Goal: Information Seeking & Learning: Compare options

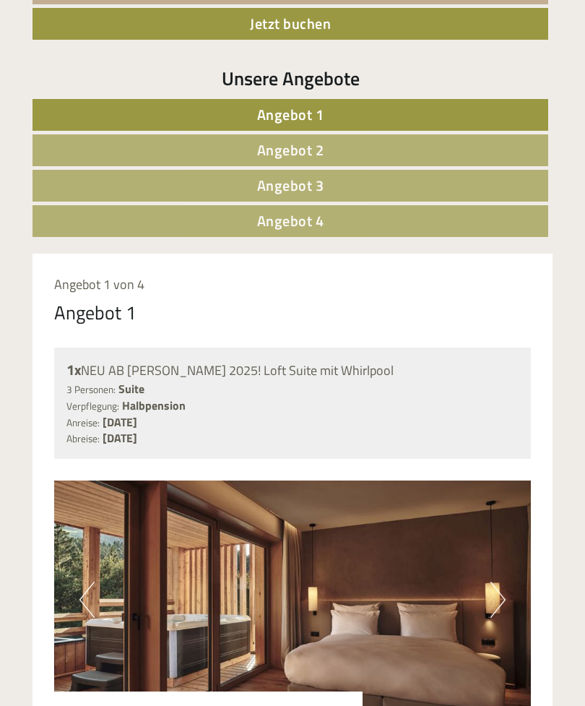
scroll to position [648, 0]
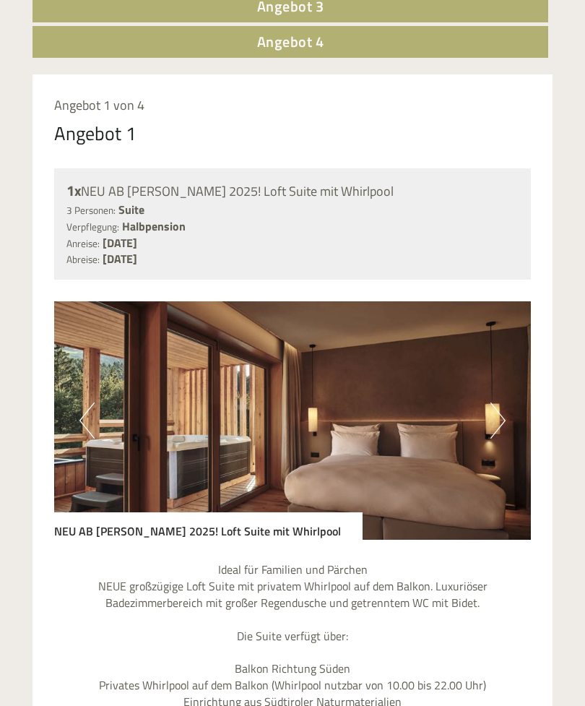
click at [500, 403] on button "Next" at bounding box center [497, 421] width 15 height 36
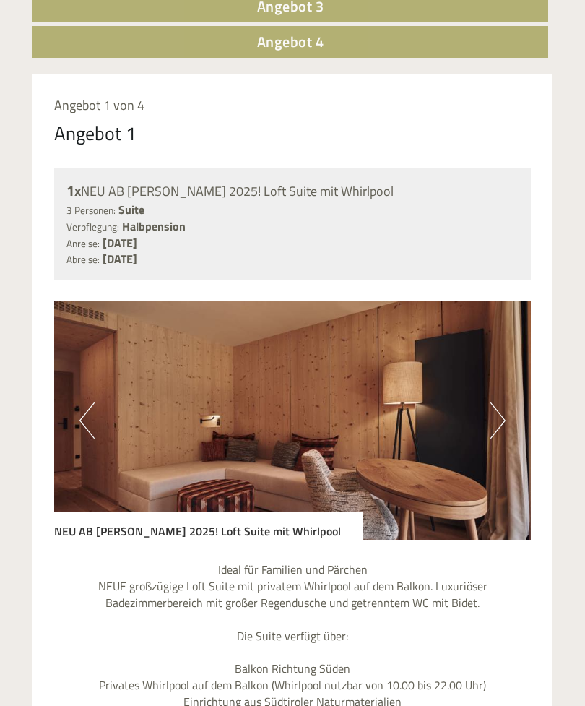
scroll to position [828, 0]
click at [501, 402] on button "Next" at bounding box center [497, 420] width 15 height 36
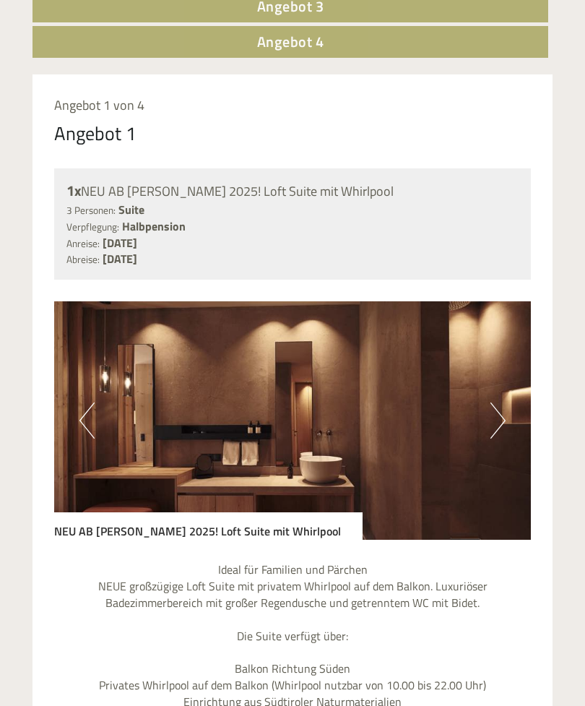
click at [500, 402] on button "Next" at bounding box center [497, 420] width 15 height 36
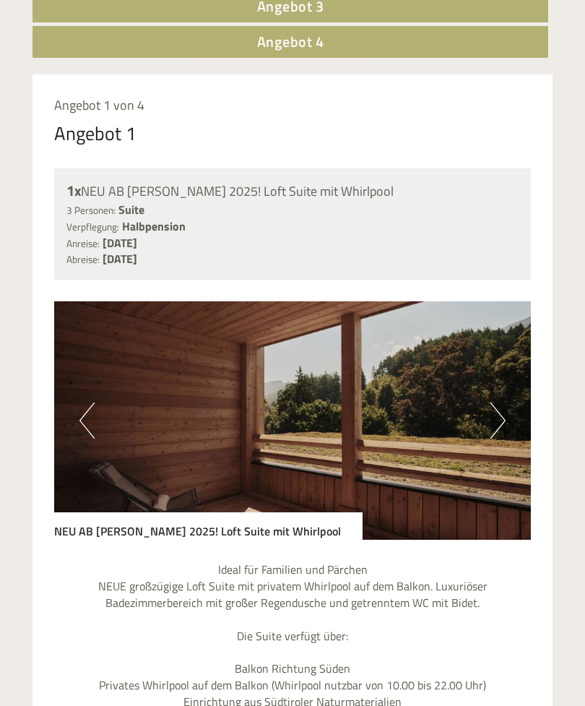
click at [500, 402] on button "Next" at bounding box center [497, 420] width 15 height 36
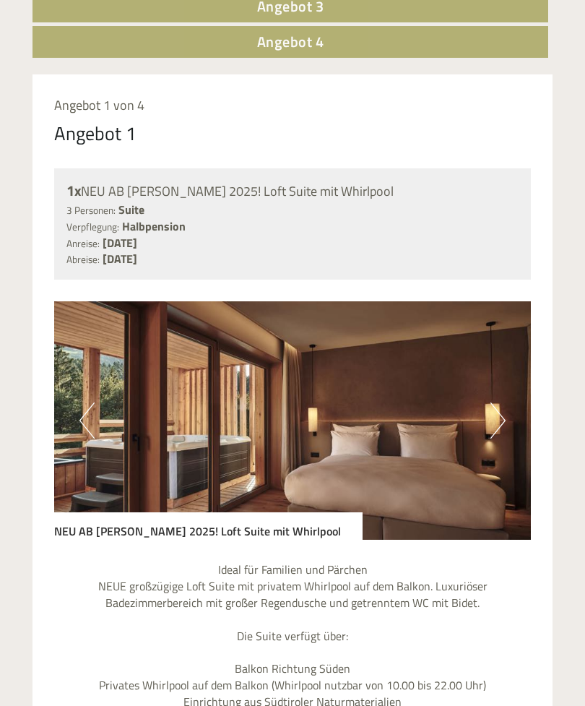
click at [503, 402] on button "Next" at bounding box center [497, 420] width 15 height 36
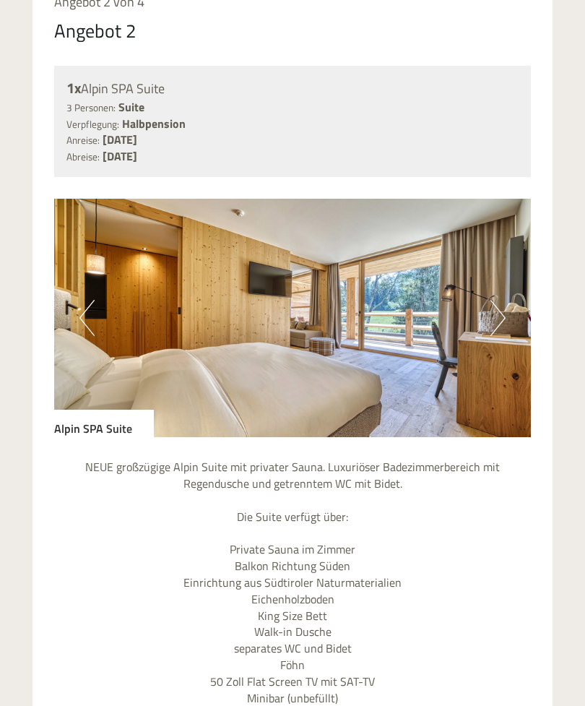
scroll to position [2275, 0]
click at [508, 273] on img at bounding box center [292, 318] width 477 height 238
click at [494, 300] on button "Next" at bounding box center [497, 318] width 15 height 36
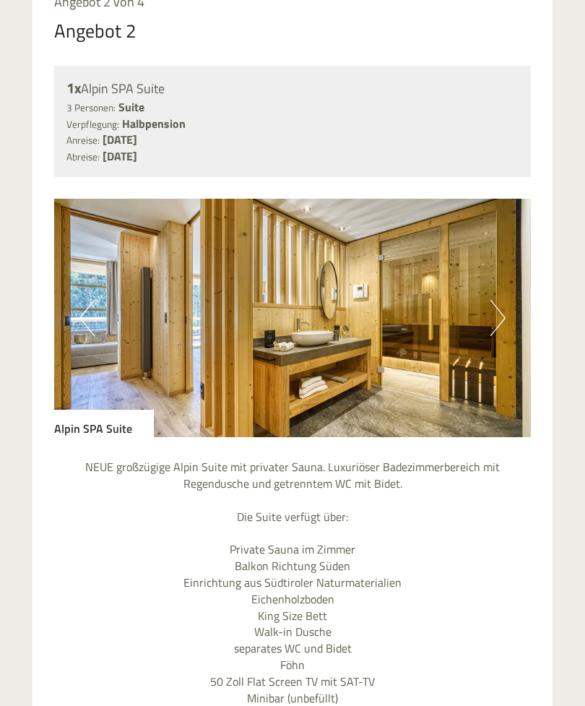
click at [498, 300] on button "Next" at bounding box center [497, 318] width 15 height 36
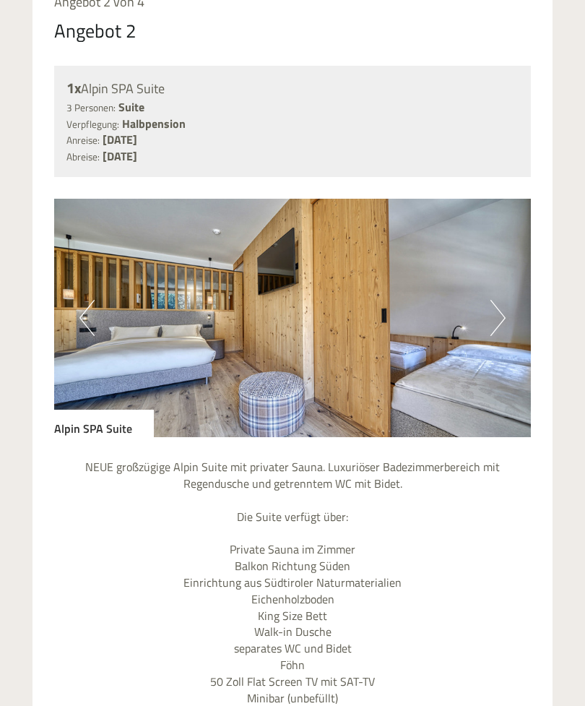
click at [500, 300] on button "Next" at bounding box center [497, 318] width 15 height 36
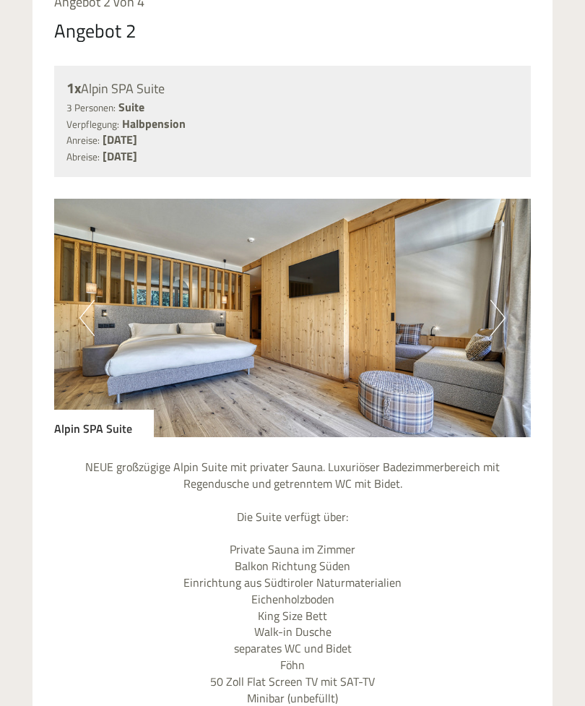
click at [502, 300] on button "Next" at bounding box center [497, 318] width 15 height 36
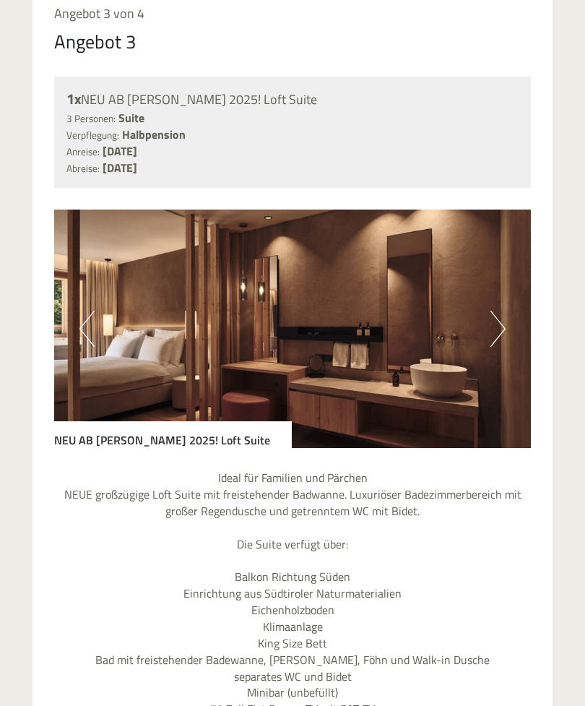
scroll to position [3544, 0]
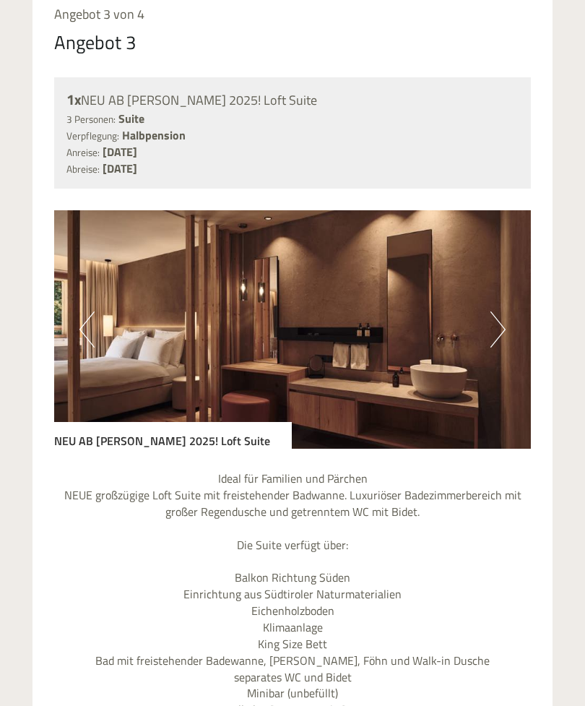
click at [500, 311] on button "Next" at bounding box center [497, 329] width 15 height 36
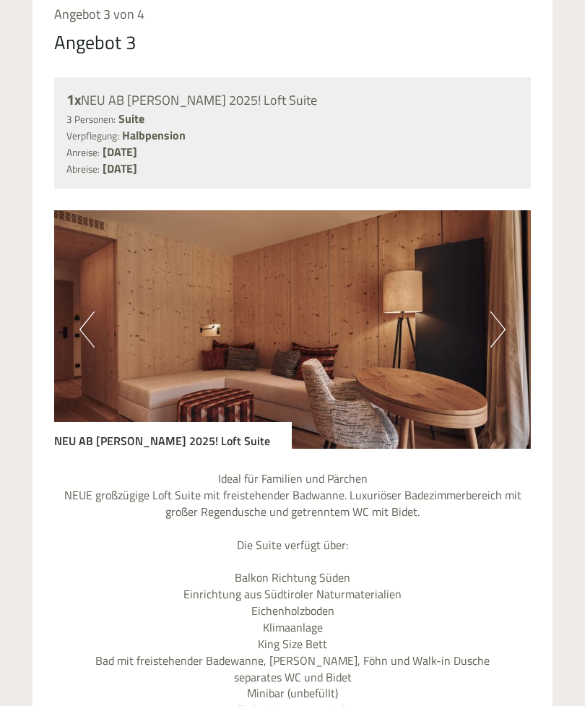
click at [498, 311] on button "Next" at bounding box center [497, 329] width 15 height 36
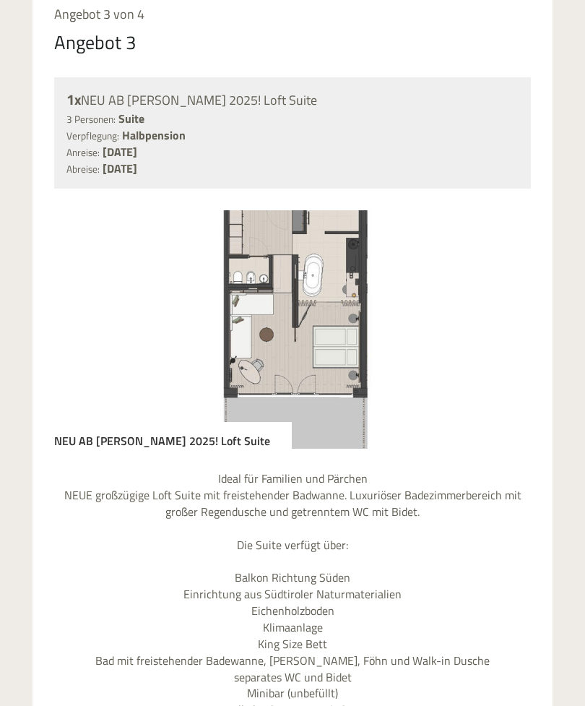
click at [498, 311] on button "Next" at bounding box center [497, 329] width 15 height 36
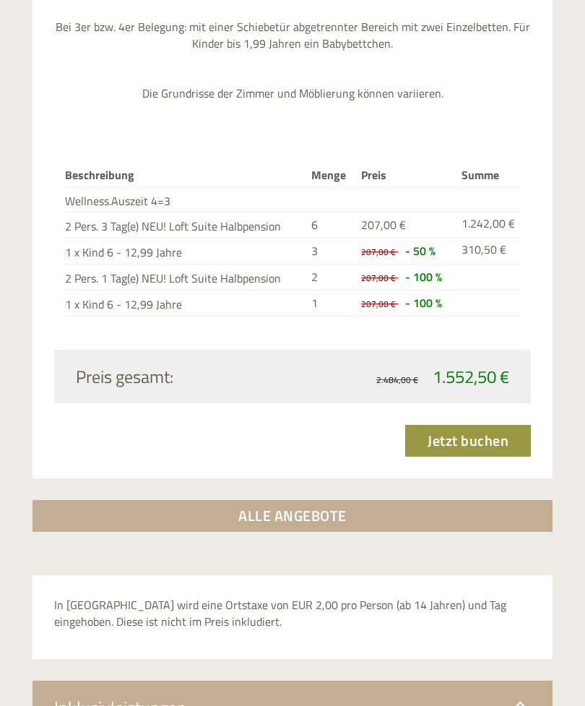
click at [357, 500] on link "ALLE ANGEBOTE" at bounding box center [292, 516] width 520 height 32
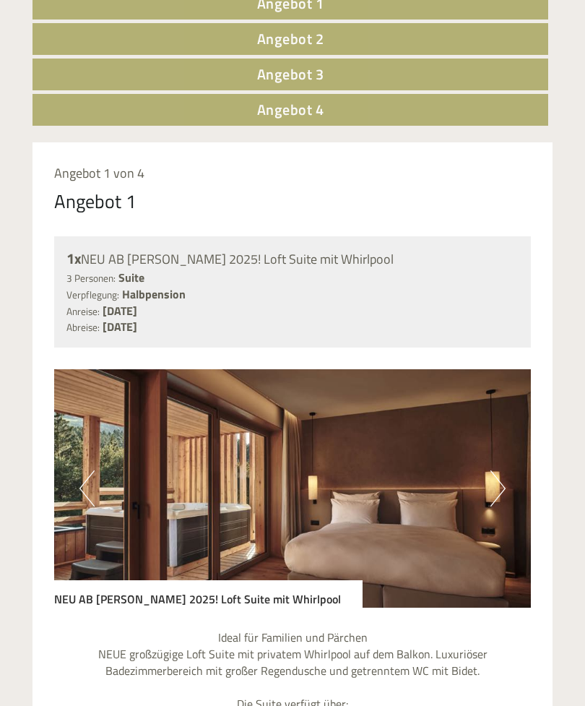
scroll to position [724, 0]
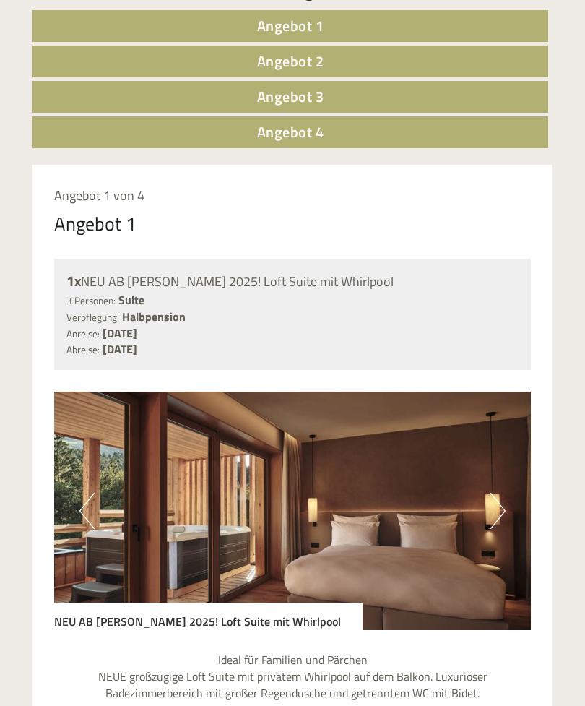
click at [305, 121] on span "Angebot 4" at bounding box center [290, 132] width 67 height 22
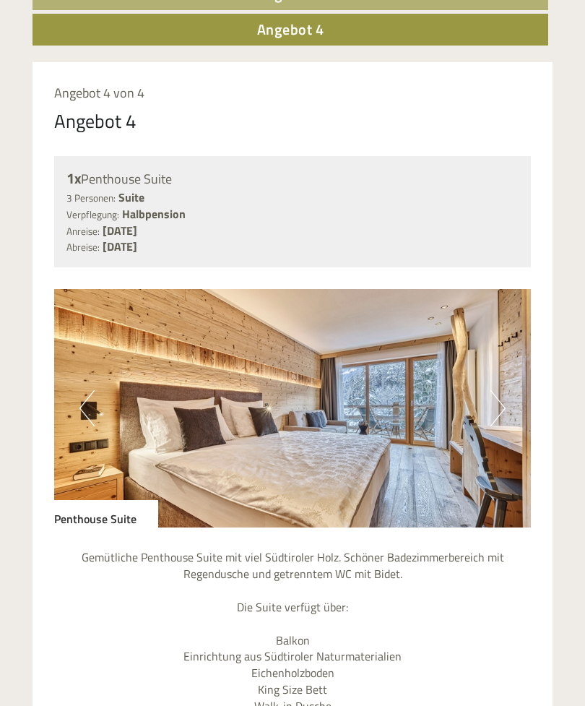
scroll to position [841, 0]
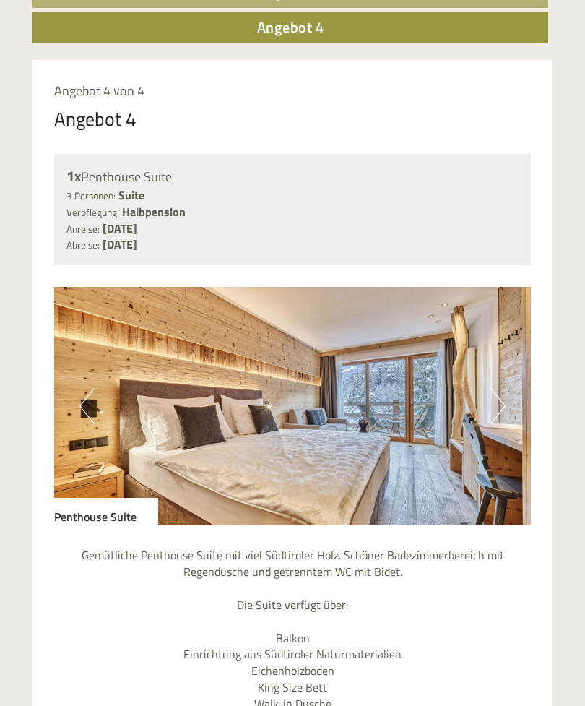
click at [487, 381] on img at bounding box center [292, 406] width 477 height 238
click at [492, 388] on button "Next" at bounding box center [497, 406] width 15 height 36
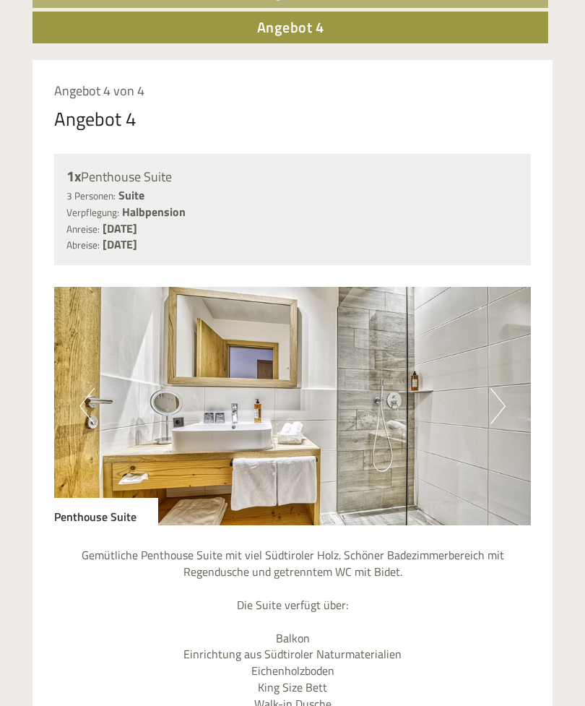
click at [499, 388] on button "Next" at bounding box center [497, 406] width 15 height 36
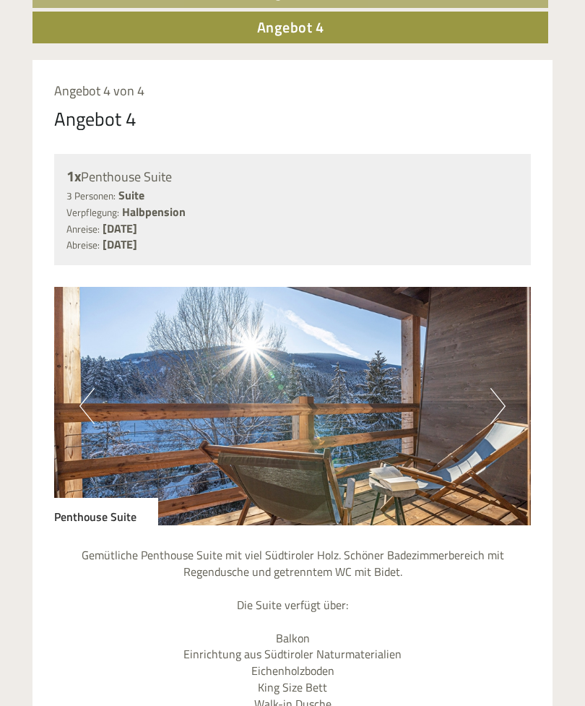
click at [495, 388] on button "Next" at bounding box center [497, 406] width 15 height 36
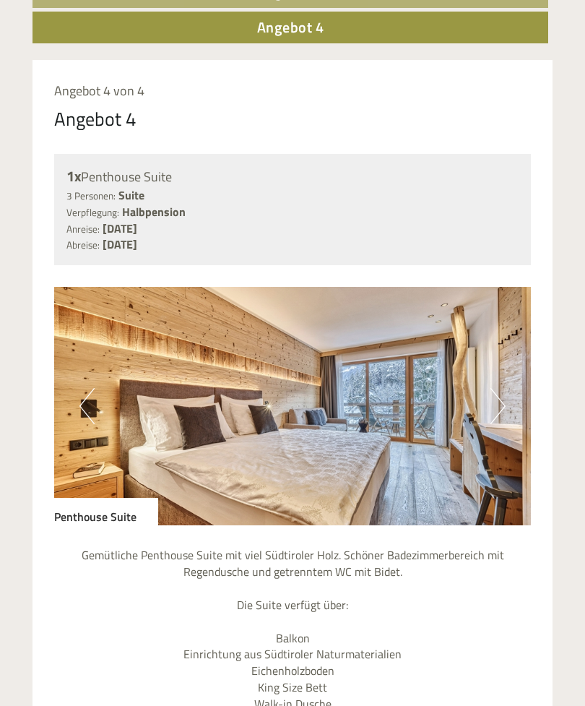
click at [496, 388] on button "Next" at bounding box center [497, 406] width 15 height 36
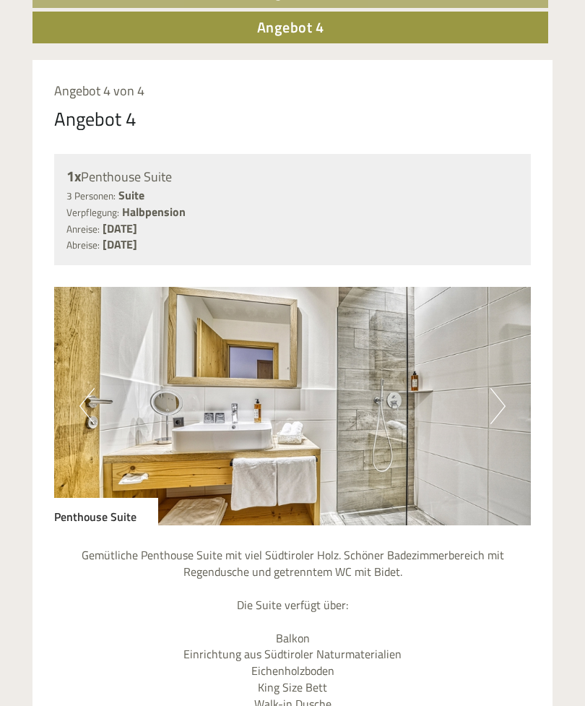
click at [495, 388] on button "Next" at bounding box center [497, 406] width 15 height 36
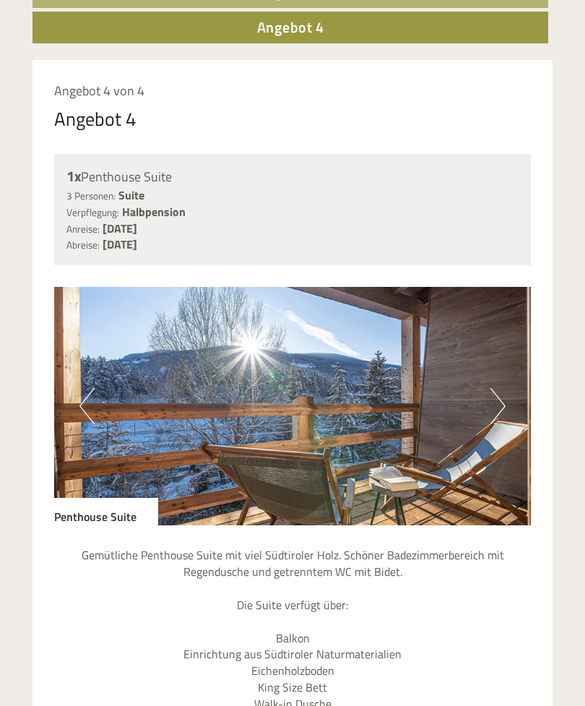
click at [499, 388] on button "Next" at bounding box center [497, 406] width 15 height 36
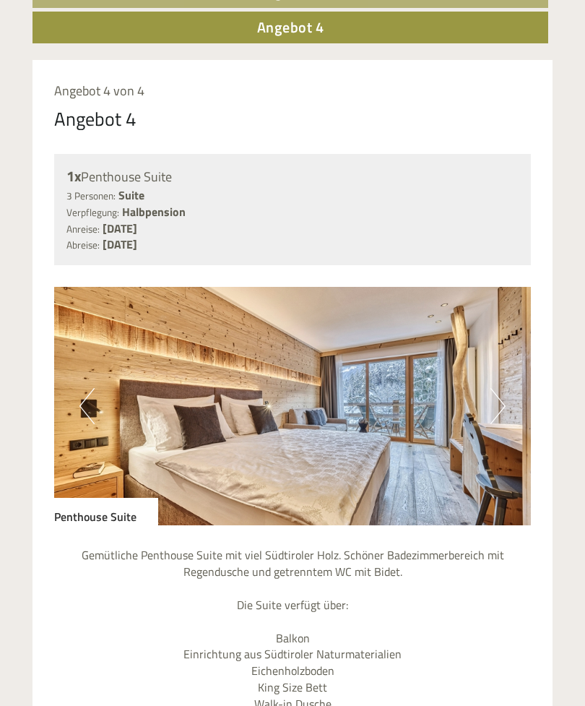
click at [497, 388] on button "Next" at bounding box center [497, 406] width 15 height 36
click at [488, 381] on img at bounding box center [292, 406] width 477 height 238
click at [500, 388] on button "Next" at bounding box center [497, 406] width 15 height 36
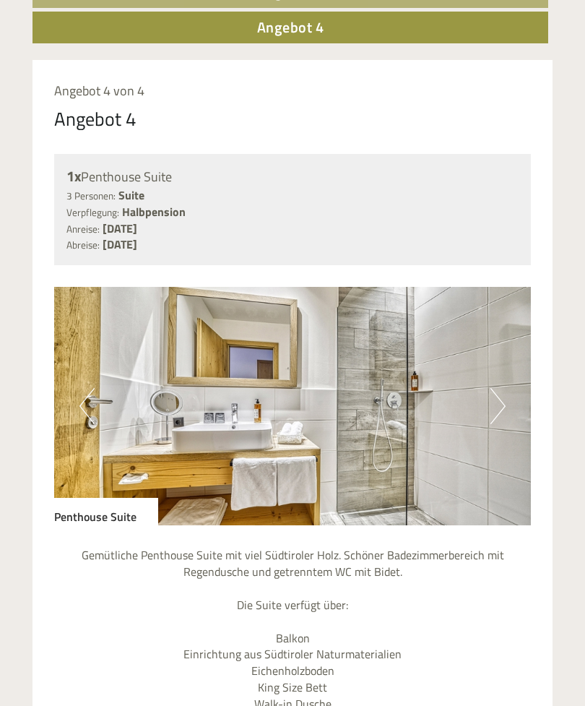
click at [495, 388] on button "Next" at bounding box center [497, 406] width 15 height 36
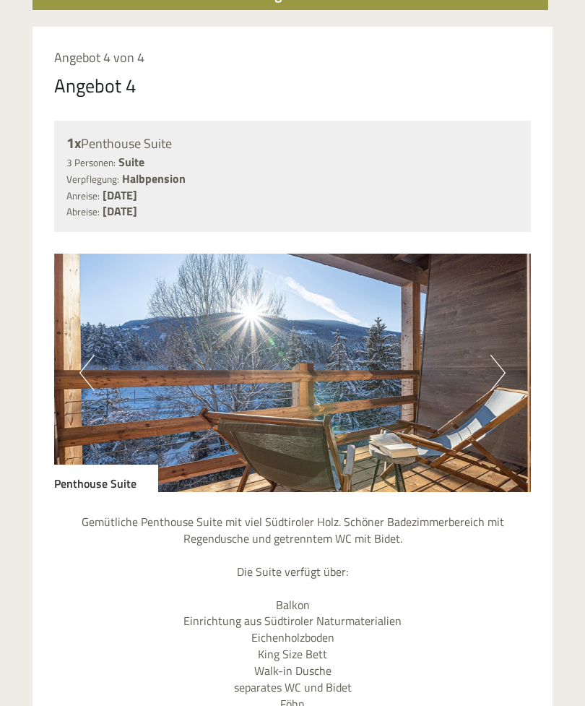
scroll to position [875, 0]
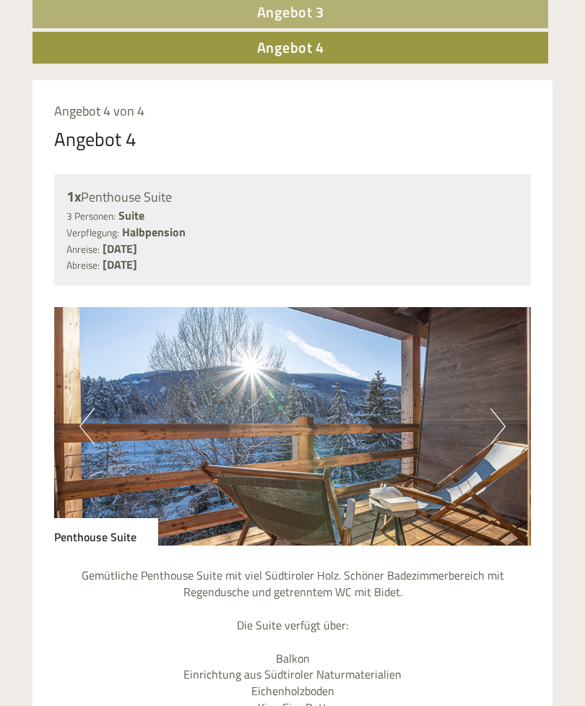
click at [494, 409] on button "Next" at bounding box center [497, 427] width 15 height 36
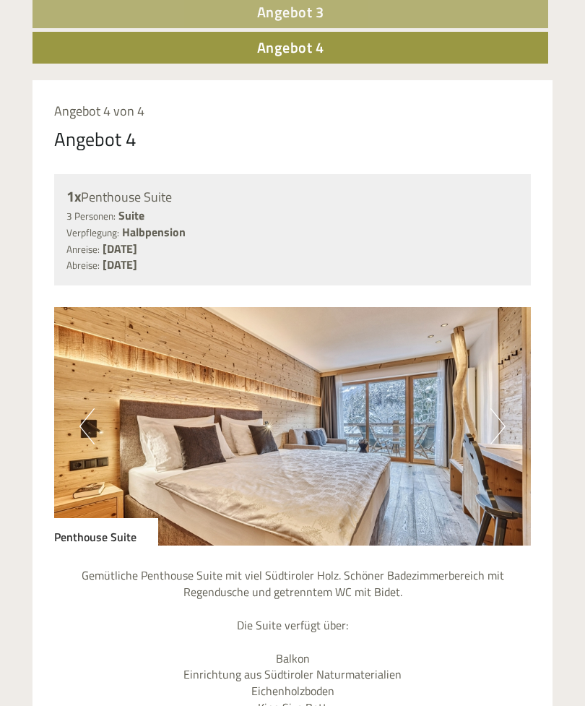
scroll to position [822, 0]
click at [500, 408] on button "Next" at bounding box center [497, 426] width 15 height 36
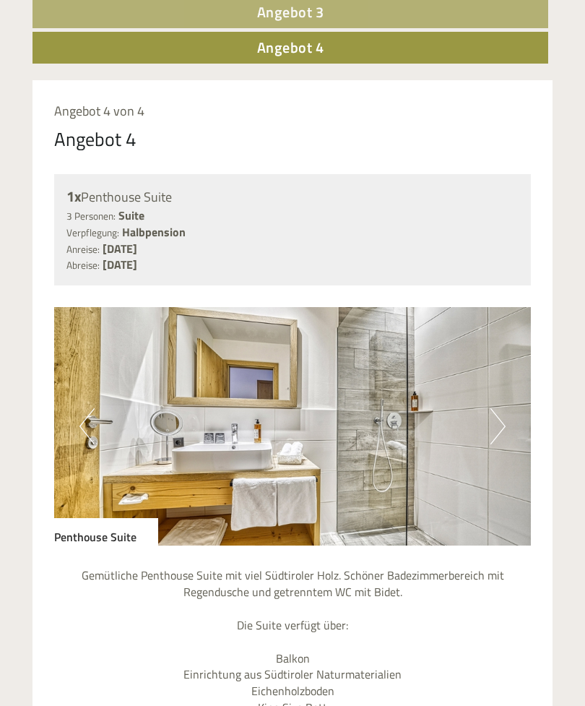
click at [500, 408] on button "Next" at bounding box center [497, 426] width 15 height 36
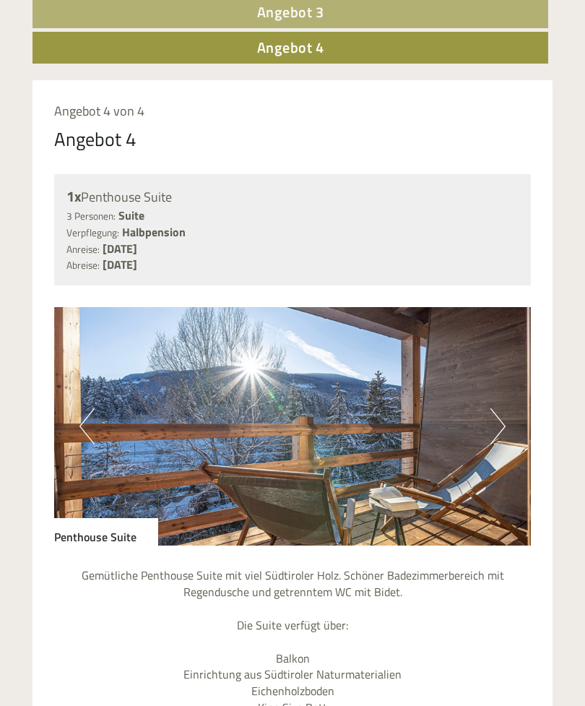
click at [498, 408] on button "Next" at bounding box center [497, 426] width 15 height 36
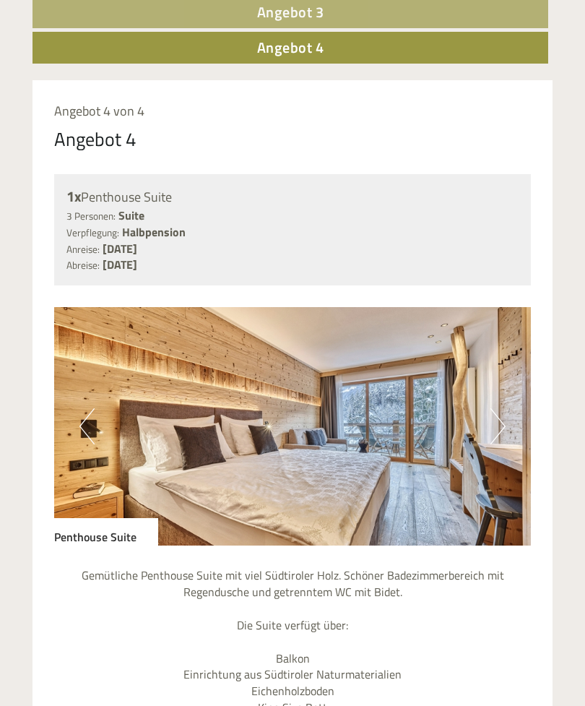
click at [500, 408] on button "Next" at bounding box center [497, 426] width 15 height 36
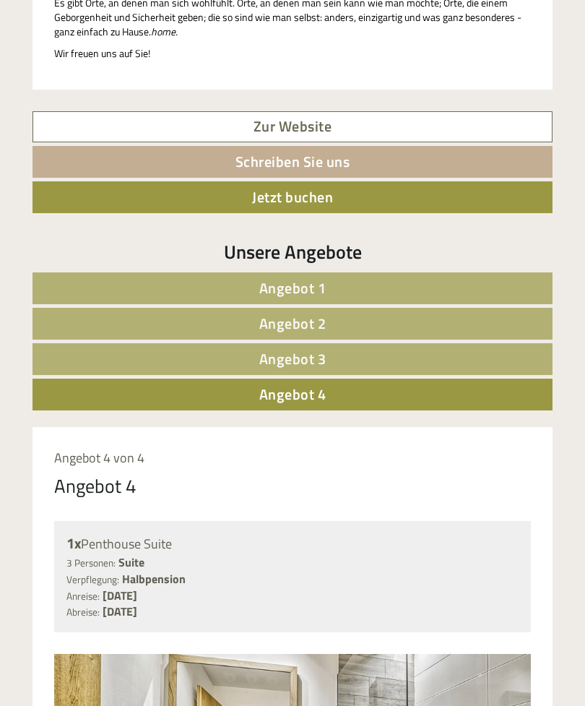
scroll to position [470, 0]
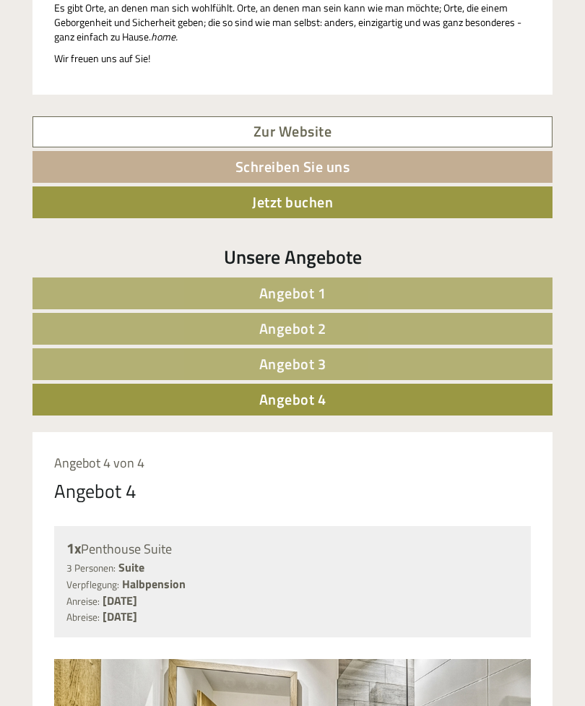
click at [350, 348] on link "Angebot 3" at bounding box center [292, 364] width 520 height 32
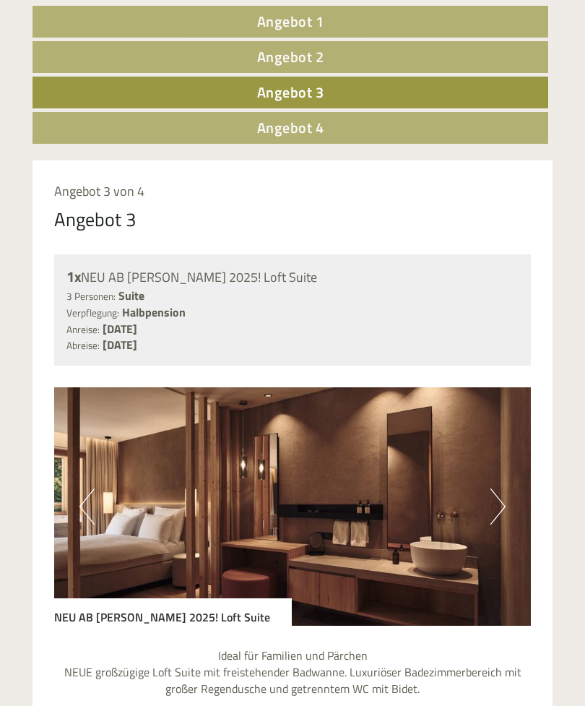
scroll to position [742, 0]
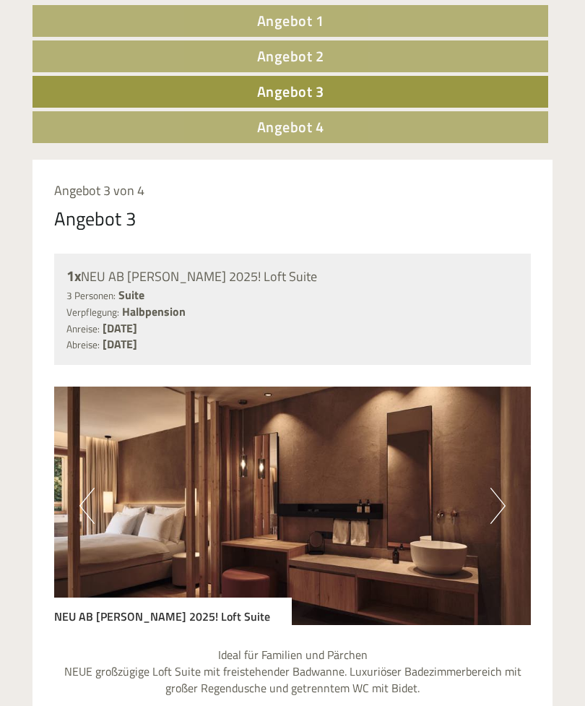
click at [495, 487] on button "Next" at bounding box center [497, 505] width 15 height 36
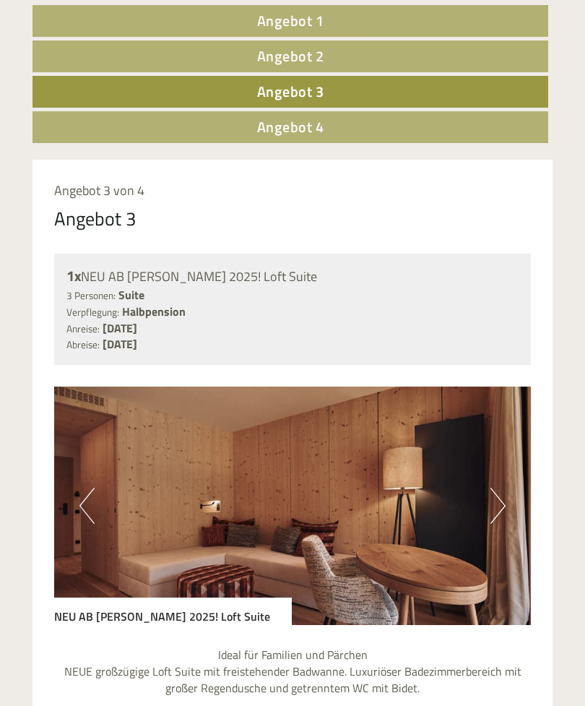
click at [495, 487] on button "Next" at bounding box center [497, 505] width 15 height 36
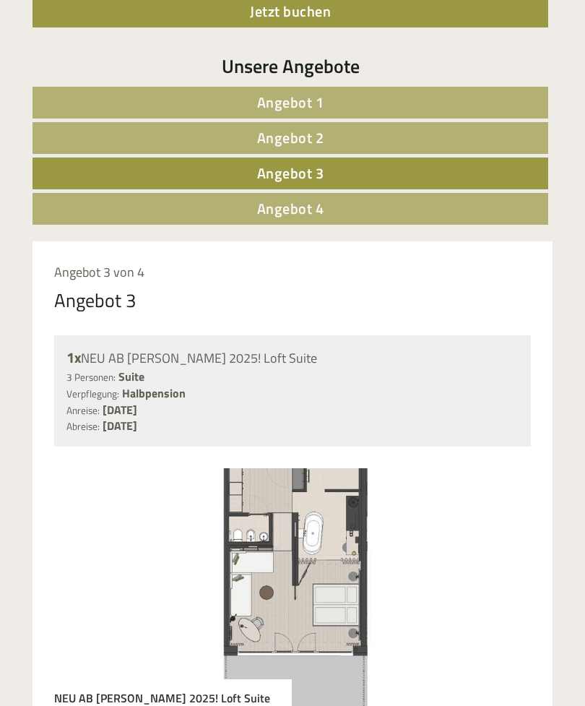
scroll to position [714, 0]
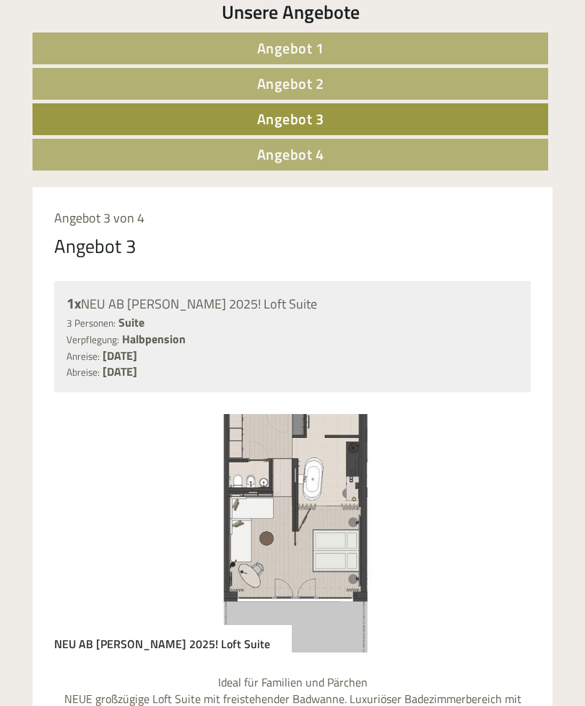
click at [218, 486] on img at bounding box center [292, 533] width 477 height 238
click at [294, 496] on img at bounding box center [292, 533] width 477 height 238
click at [160, 496] on img at bounding box center [292, 533] width 477 height 238
click at [302, 532] on img at bounding box center [292, 533] width 477 height 238
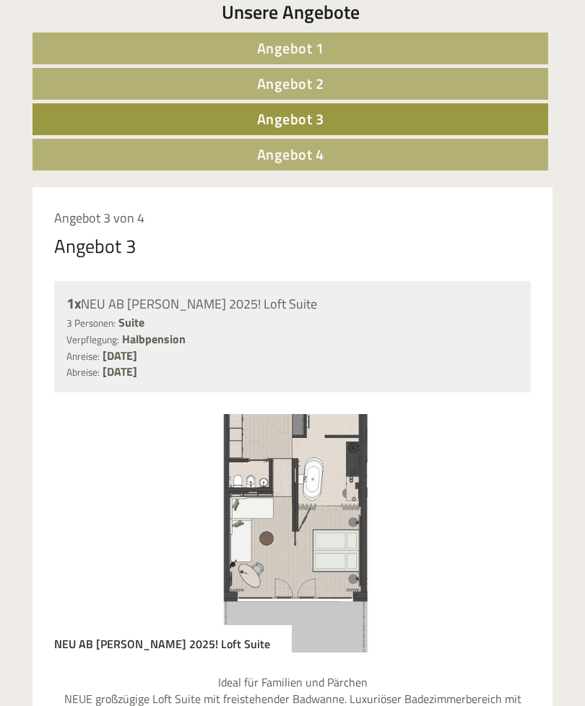
click at [352, 505] on img at bounding box center [292, 533] width 477 height 238
click at [163, 493] on img at bounding box center [292, 533] width 477 height 238
click at [224, 488] on img at bounding box center [292, 533] width 477 height 238
click at [253, 492] on img at bounding box center [292, 533] width 477 height 238
click at [170, 496] on img at bounding box center [292, 533] width 477 height 238
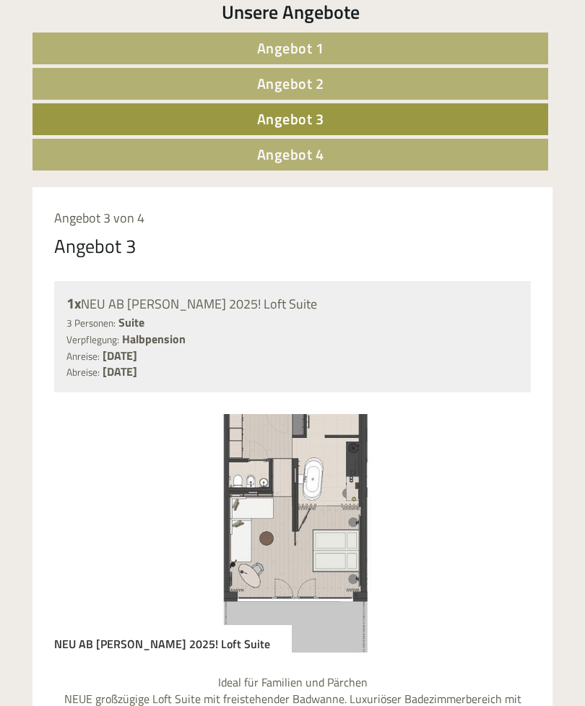
click at [129, 489] on img at bounding box center [292, 533] width 477 height 238
click at [103, 482] on img at bounding box center [292, 533] width 477 height 238
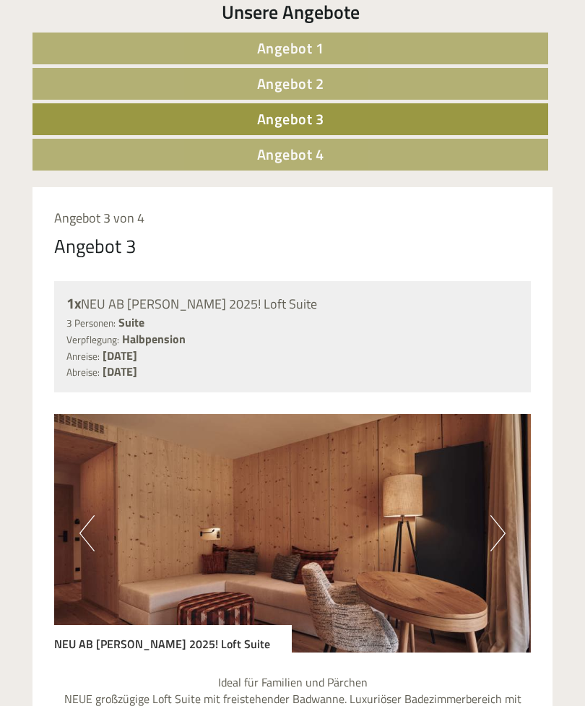
click at [87, 516] on button "Previous" at bounding box center [86, 533] width 15 height 36
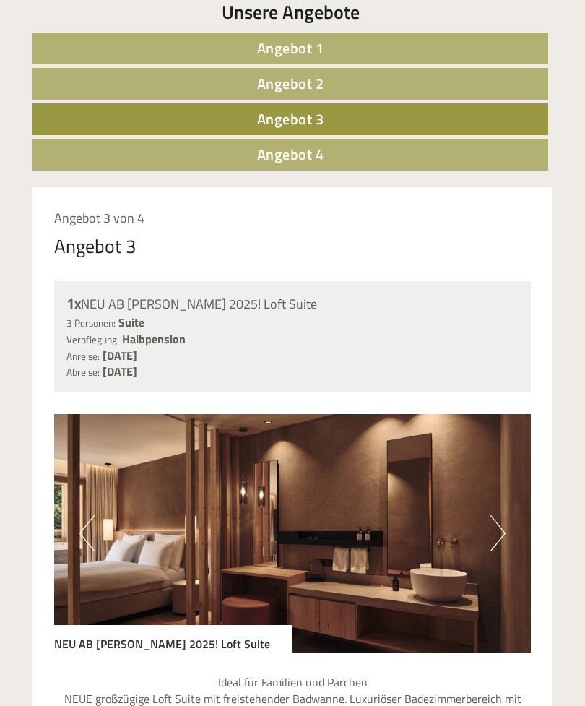
click at [90, 515] on button "Previous" at bounding box center [86, 533] width 15 height 36
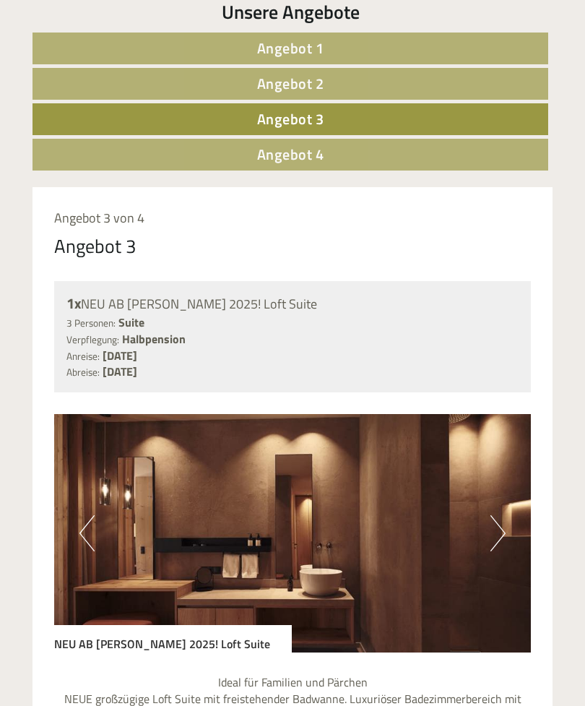
click at [95, 515] on button "Previous" at bounding box center [86, 533] width 15 height 36
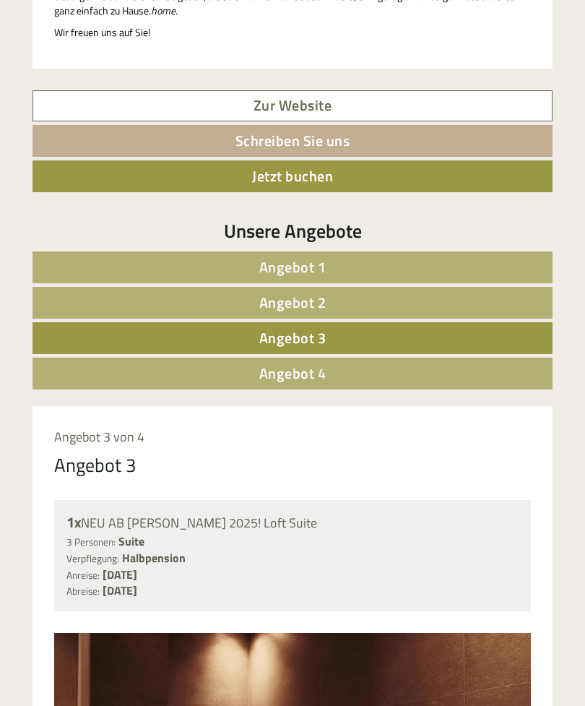
scroll to position [430, 0]
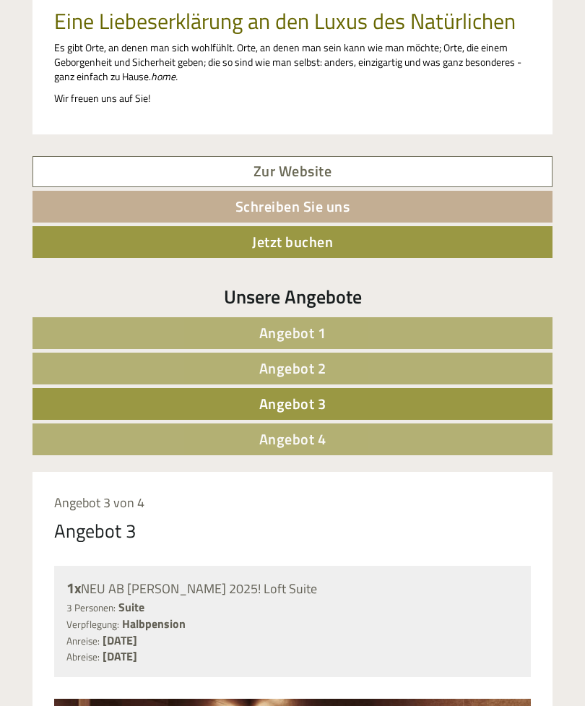
click at [344, 352] on link "Angebot 2" at bounding box center [292, 368] width 520 height 32
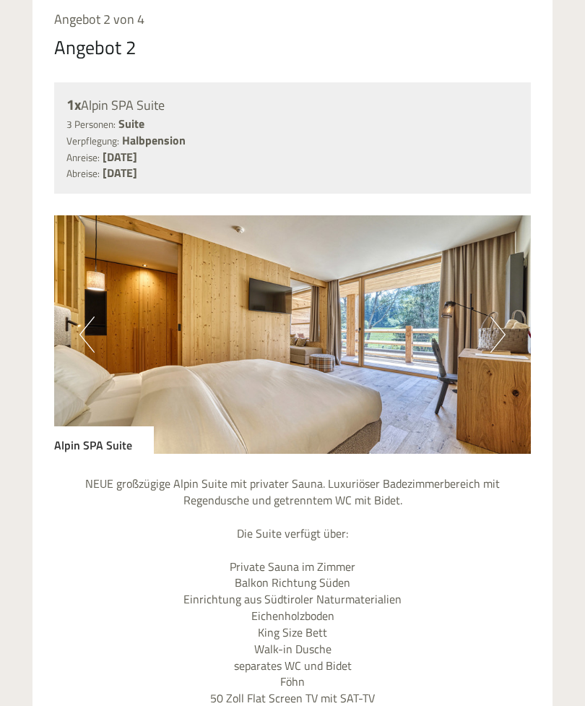
scroll to position [913, 0]
click at [493, 316] on button "Next" at bounding box center [497, 334] width 15 height 36
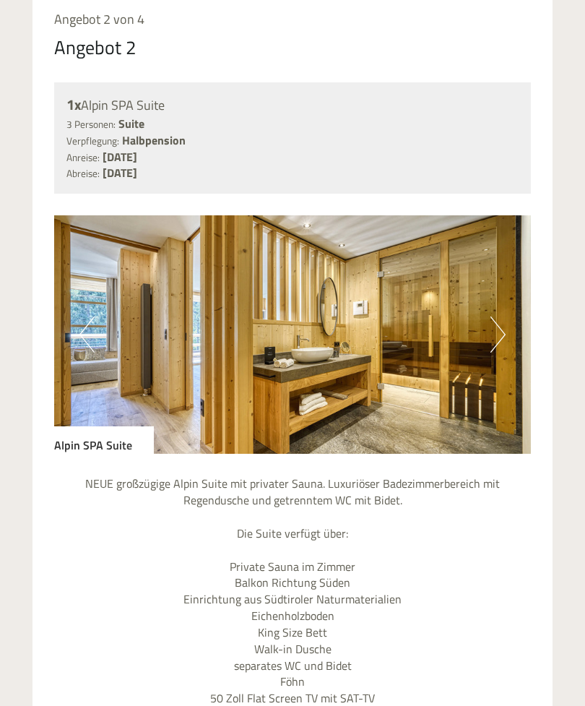
click at [498, 316] on button "Next" at bounding box center [497, 334] width 15 height 36
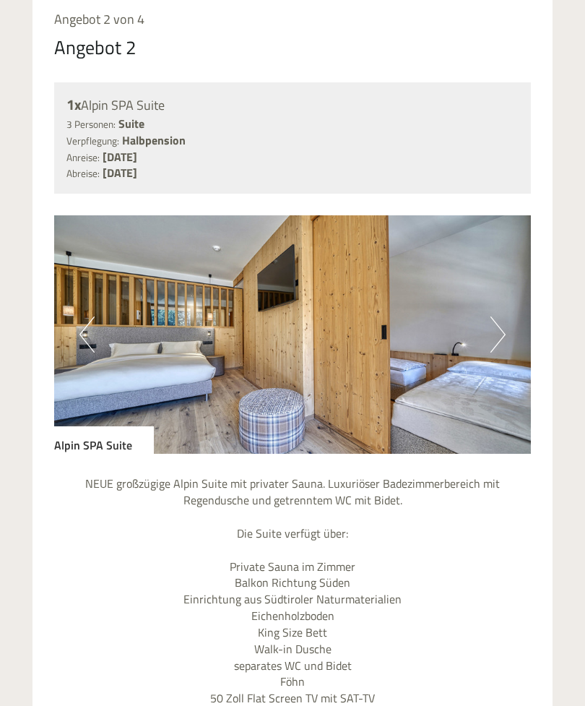
click at [502, 316] on button "Next" at bounding box center [497, 334] width 15 height 36
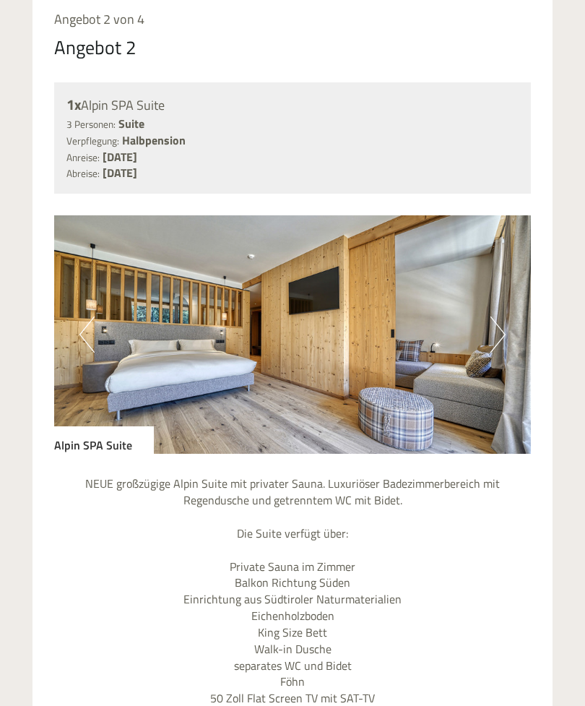
click at [503, 316] on button "Next" at bounding box center [497, 334] width 15 height 36
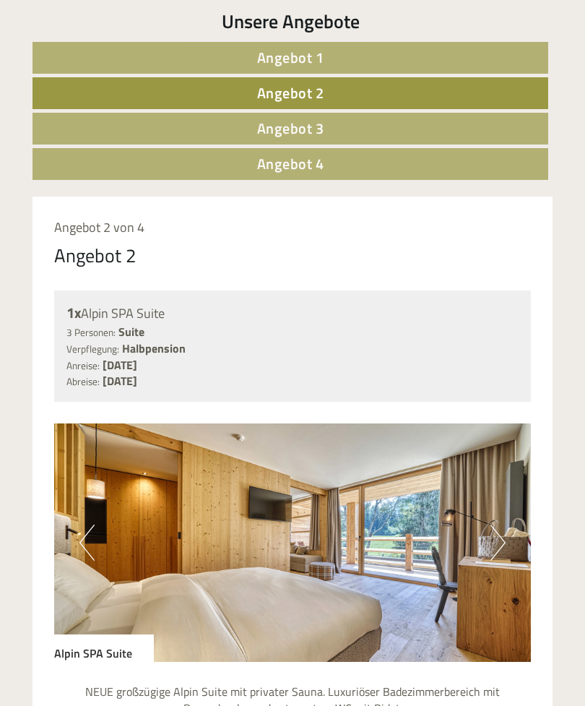
scroll to position [706, 0]
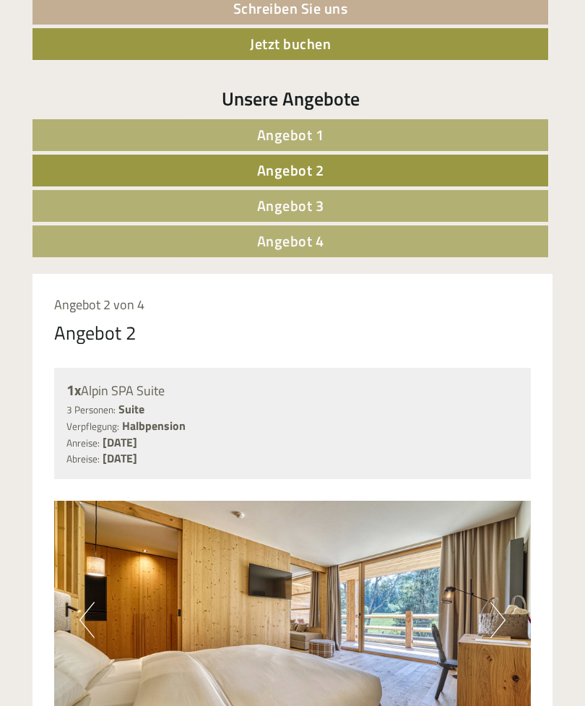
click at [329, 119] on link "Angebot 1" at bounding box center [290, 135] width 516 height 32
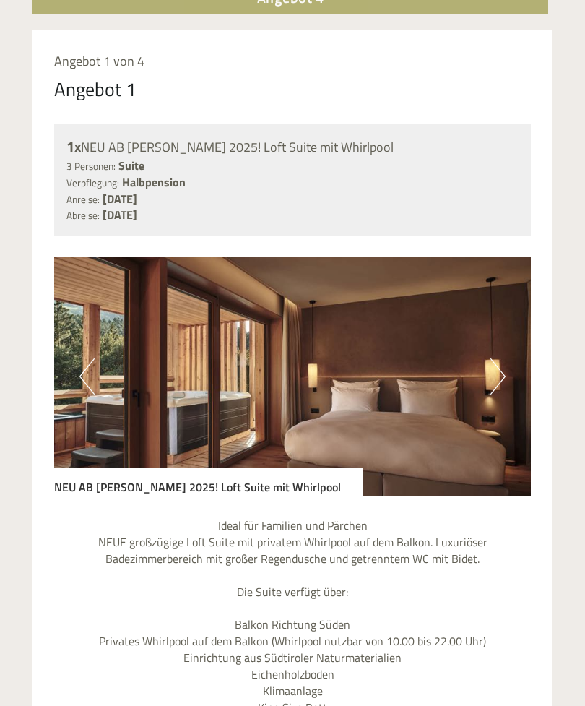
click at [505, 359] on button "Next" at bounding box center [497, 377] width 15 height 36
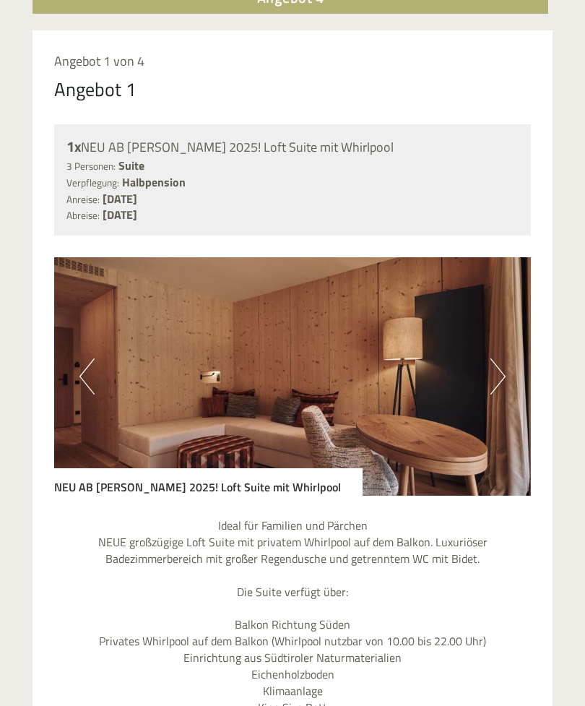
click at [495, 358] on button "Next" at bounding box center [497, 376] width 15 height 36
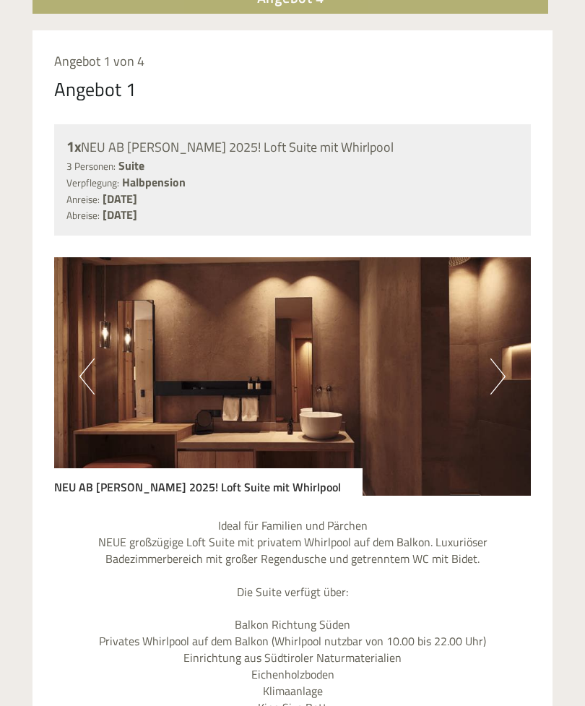
click at [495, 358] on button "Next" at bounding box center [497, 376] width 15 height 36
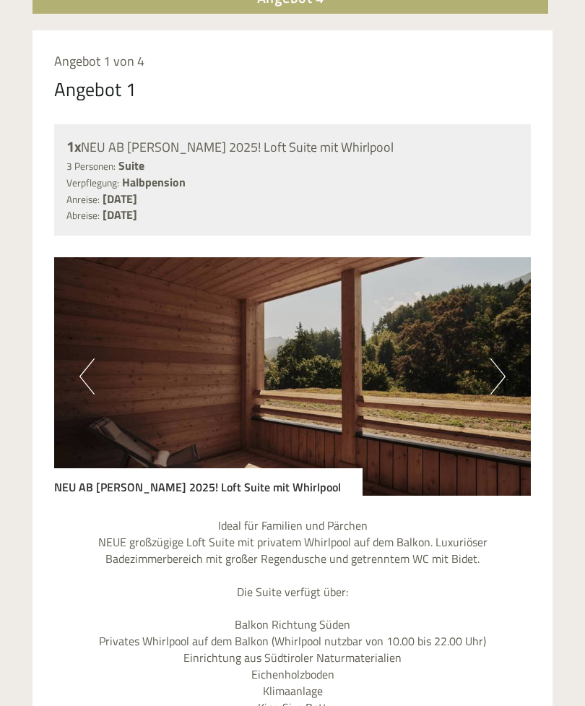
click at [494, 358] on button "Next" at bounding box center [497, 376] width 15 height 36
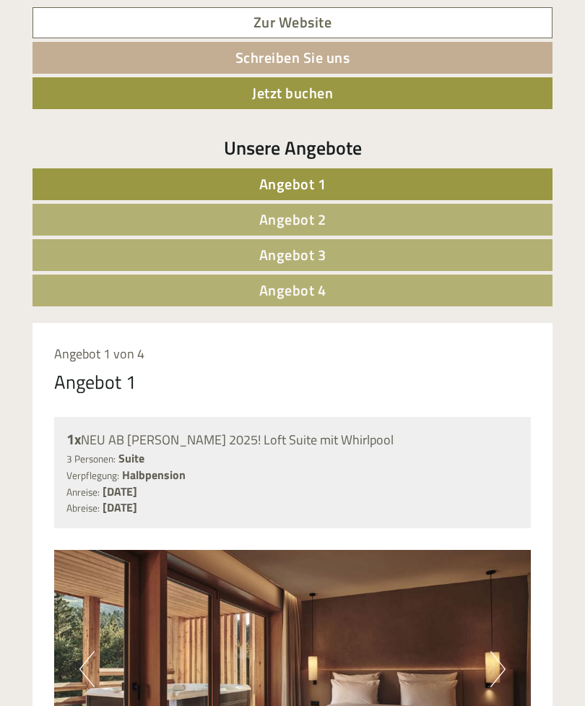
click at [327, 204] on link "Angebot 2" at bounding box center [292, 220] width 520 height 32
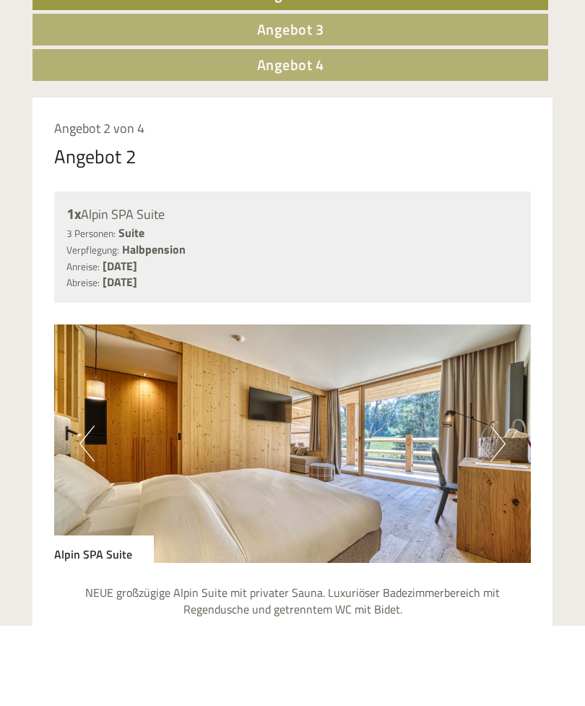
scroll to position [843, 0]
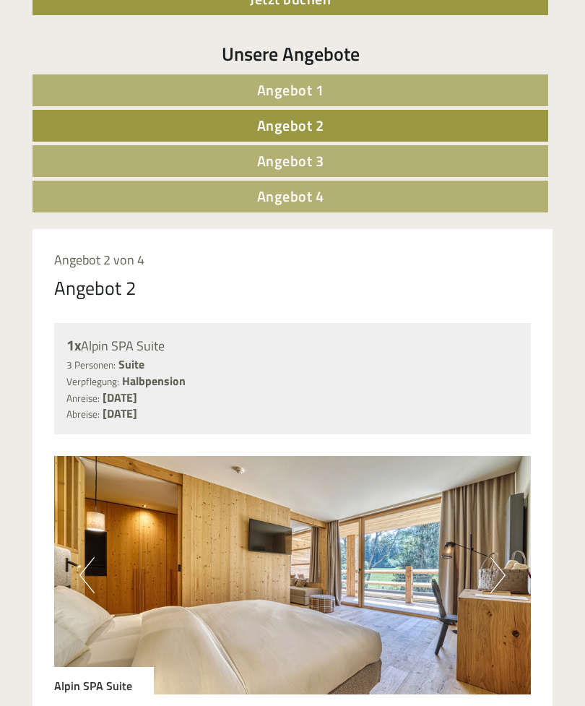
click at [72, 145] on link "Angebot 3" at bounding box center [290, 161] width 516 height 32
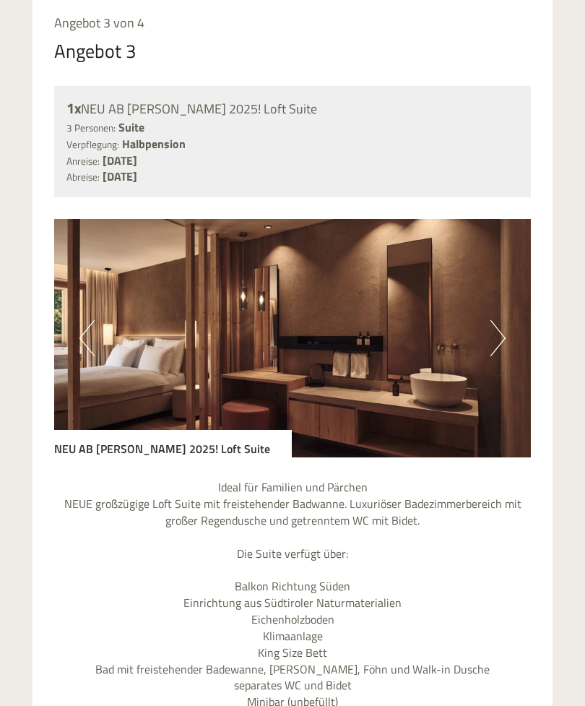
scroll to position [942, 0]
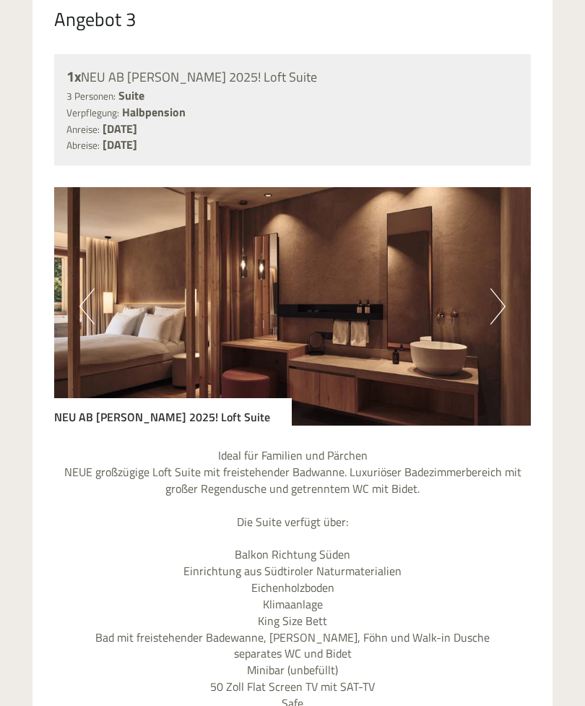
click at [492, 291] on button "Next" at bounding box center [497, 306] width 15 height 36
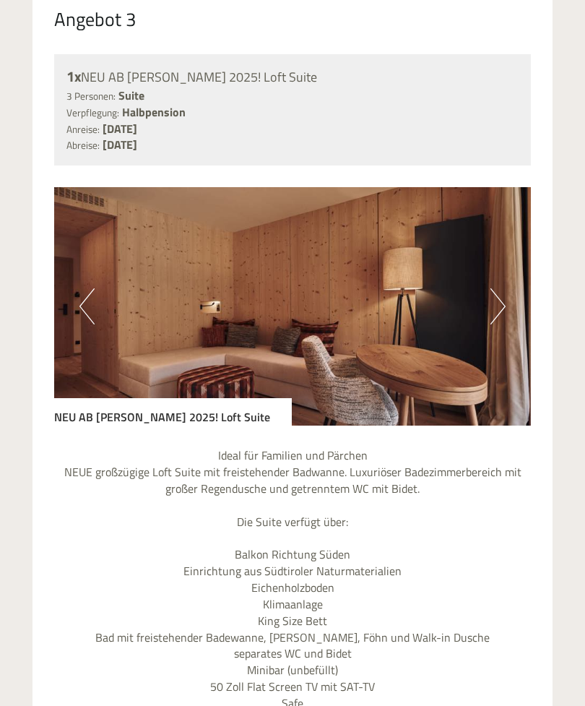
click at [487, 290] on img at bounding box center [292, 306] width 477 height 238
click at [490, 289] on img at bounding box center [292, 306] width 477 height 238
click at [505, 284] on img at bounding box center [292, 306] width 477 height 238
click at [485, 285] on img at bounding box center [292, 306] width 477 height 238
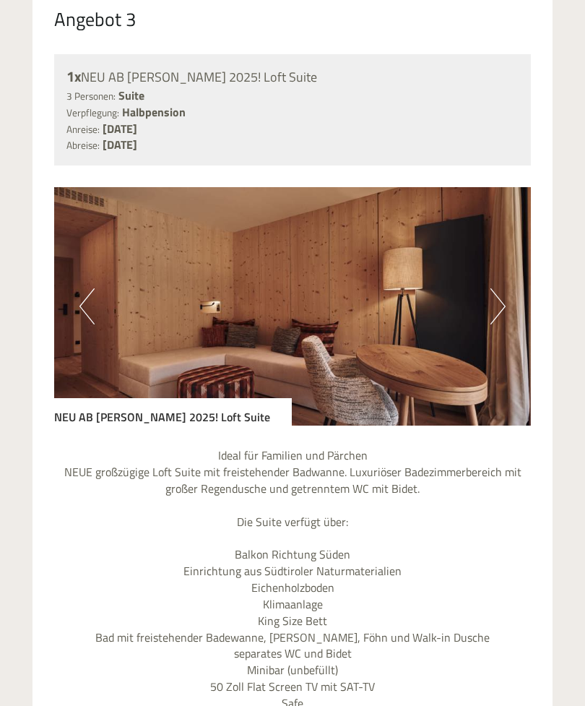
click at [490, 285] on img at bounding box center [292, 306] width 477 height 238
click at [497, 288] on button "Next" at bounding box center [497, 306] width 15 height 36
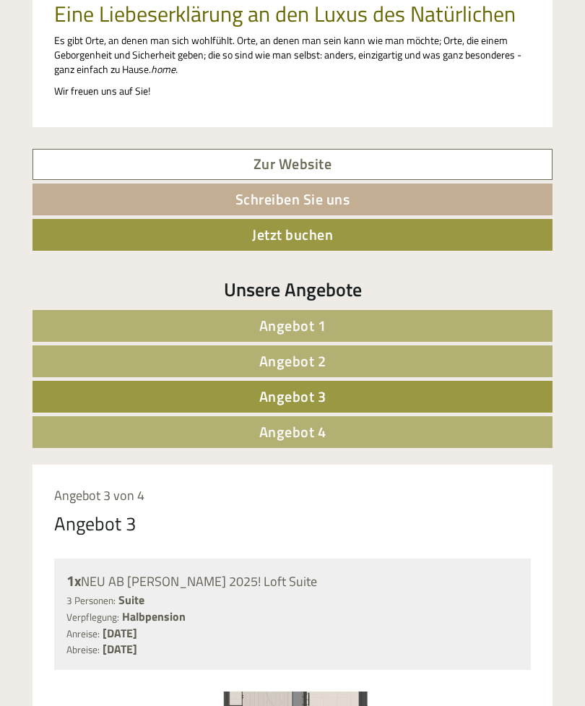
scroll to position [351, 0]
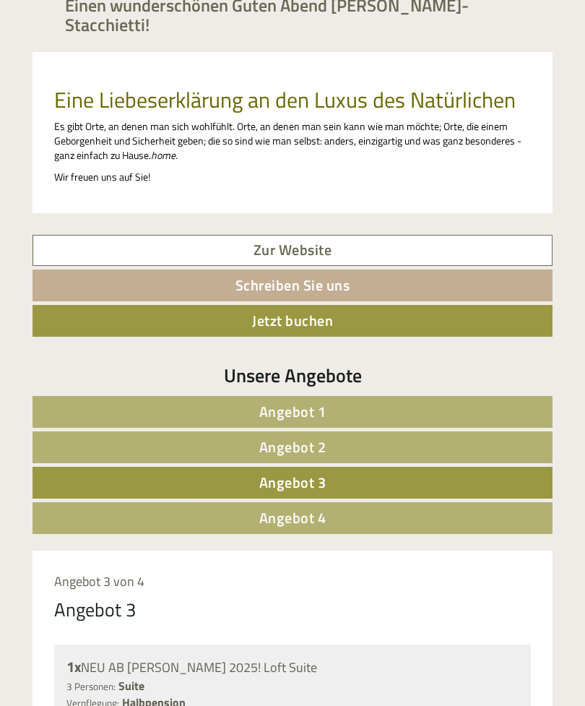
click at [250, 431] on link "Angebot 2" at bounding box center [292, 447] width 520 height 32
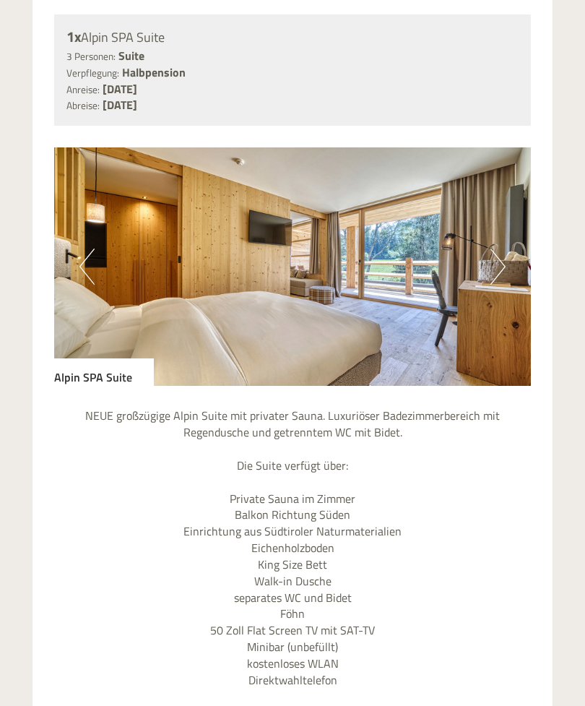
scroll to position [984, 0]
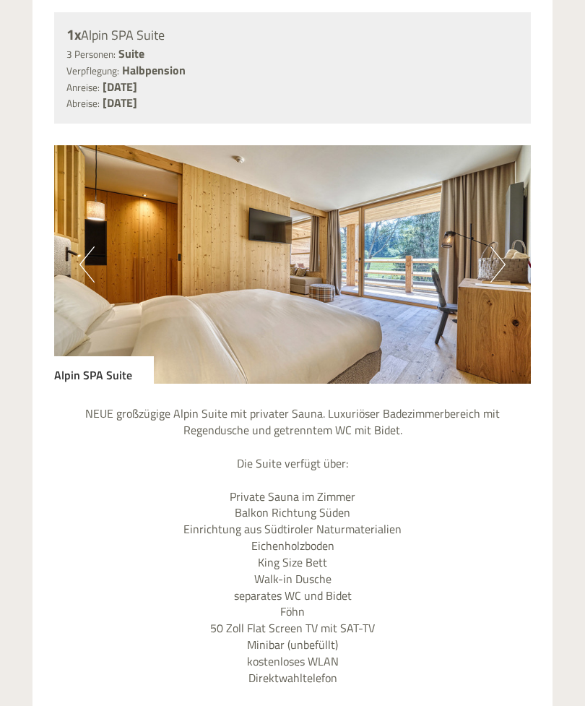
click at [506, 252] on img at bounding box center [292, 264] width 477 height 238
click at [512, 228] on img at bounding box center [292, 264] width 477 height 238
click at [502, 249] on button "Next" at bounding box center [497, 264] width 15 height 36
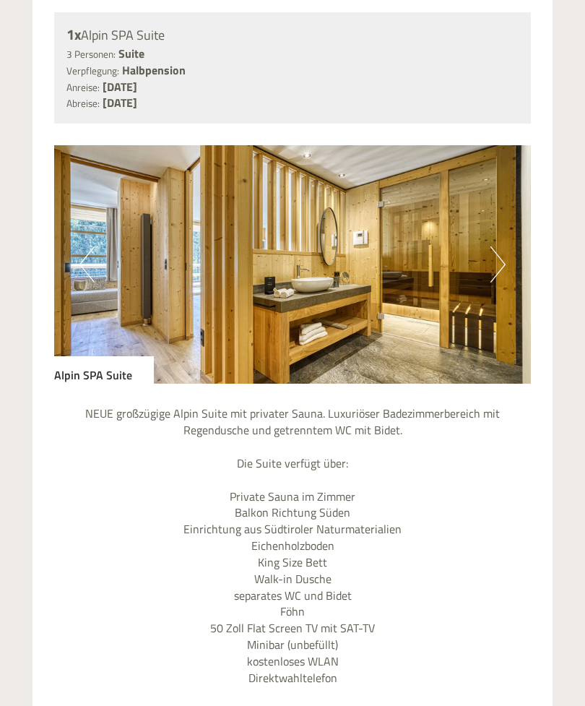
click at [511, 238] on img at bounding box center [292, 264] width 477 height 238
click at [491, 246] on button "Next" at bounding box center [497, 264] width 15 height 36
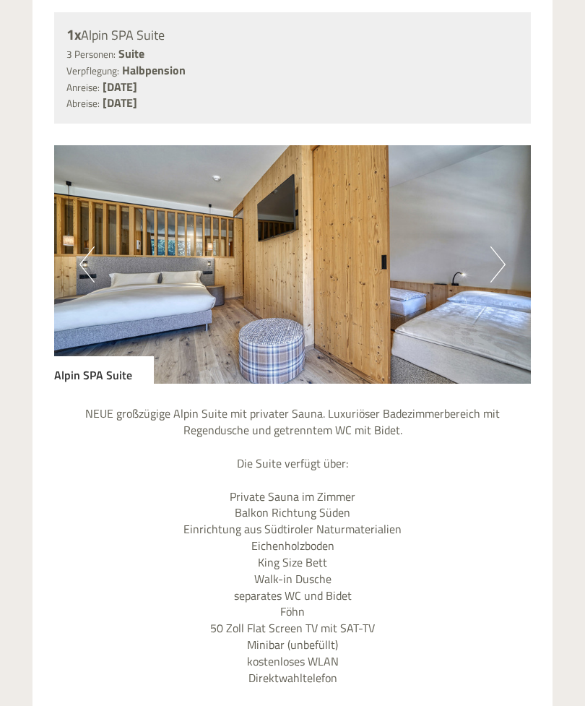
click at [513, 241] on img at bounding box center [292, 264] width 477 height 238
click at [507, 231] on img at bounding box center [292, 264] width 477 height 238
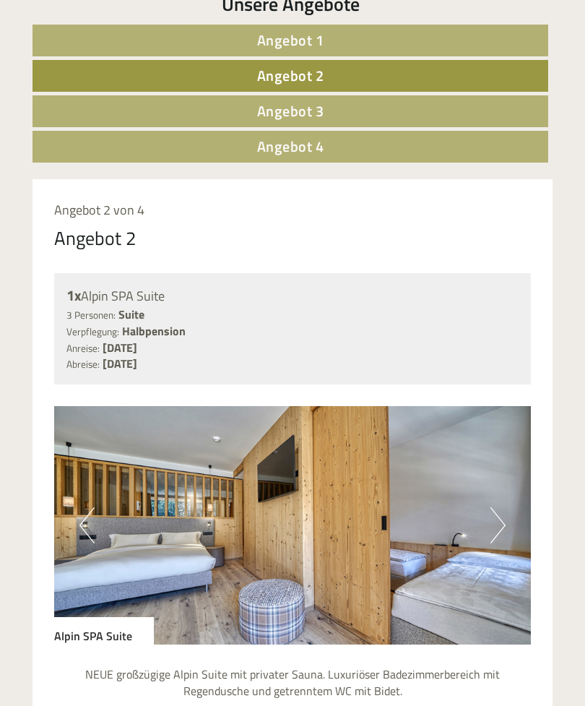
scroll to position [722, 0]
click at [92, 509] on button "Previous" at bounding box center [86, 526] width 15 height 36
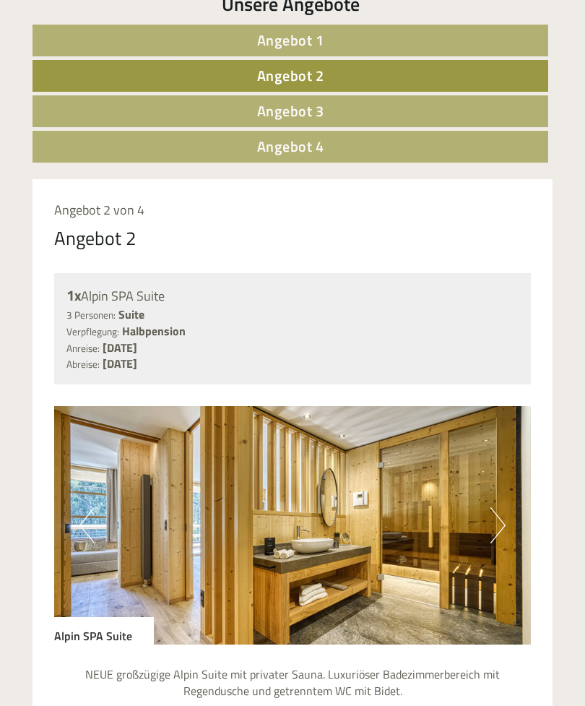
scroll to position [723, 0]
click at [82, 507] on button "Previous" at bounding box center [86, 525] width 15 height 36
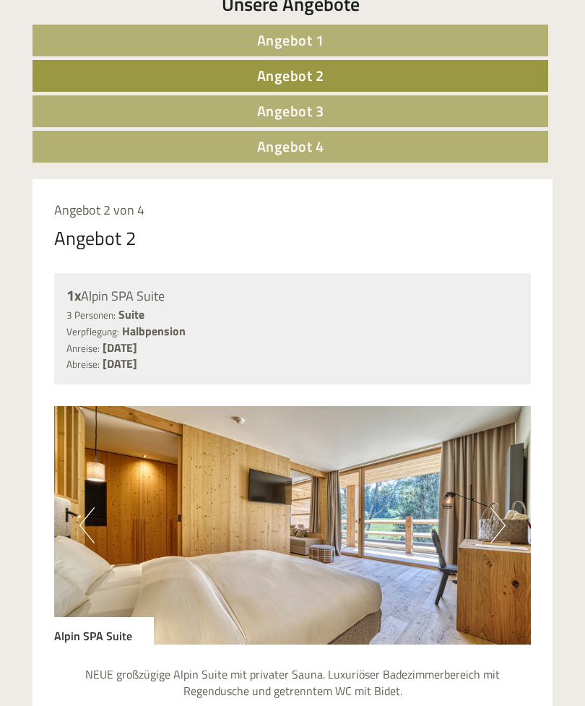
click at [85, 507] on button "Previous" at bounding box center [86, 525] width 15 height 36
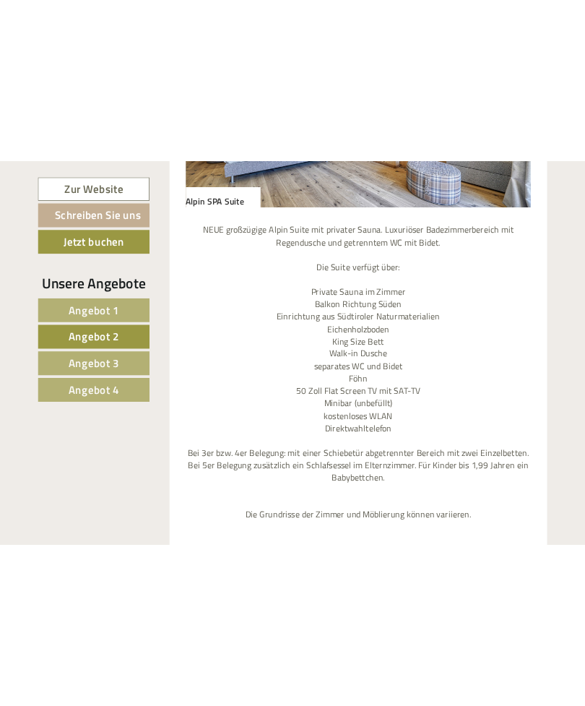
scroll to position [1181, 0]
